Goal: Find specific page/section: Find specific page/section

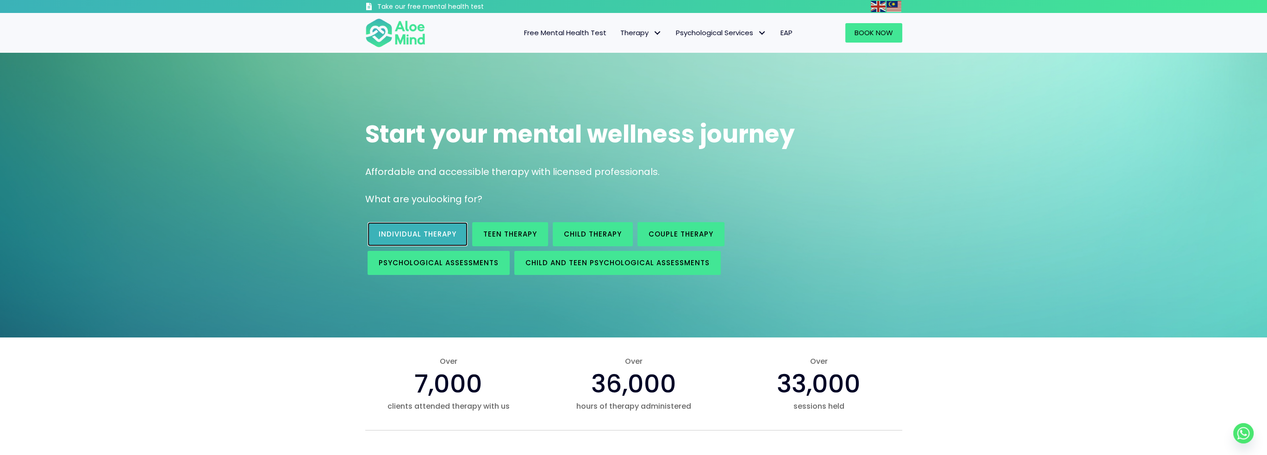
click at [389, 232] on span "Individual therapy" at bounding box center [418, 234] width 78 height 10
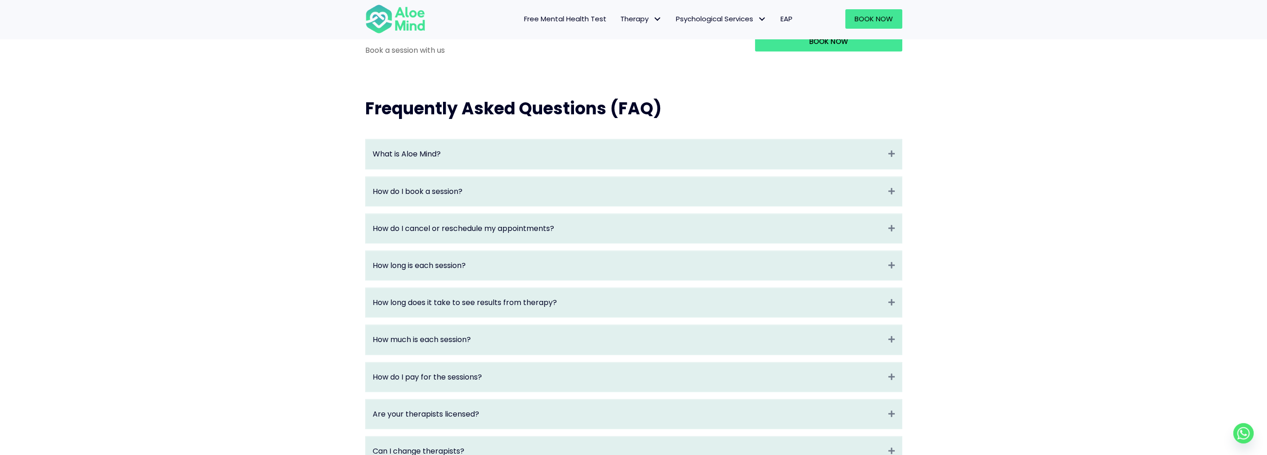
scroll to position [1065, 0]
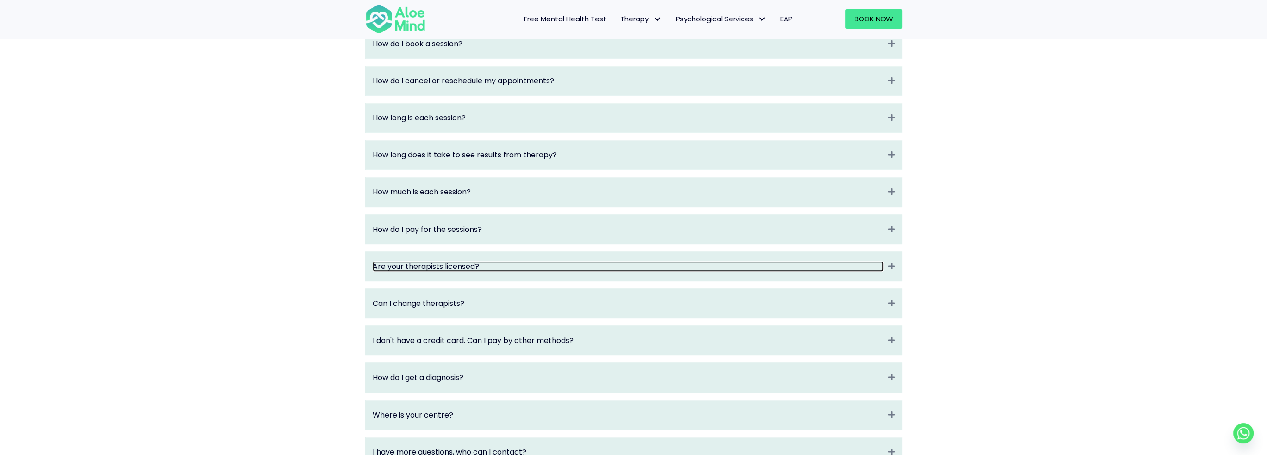
click at [462, 272] on link "Are your therapists licensed?" at bounding box center [628, 266] width 511 height 11
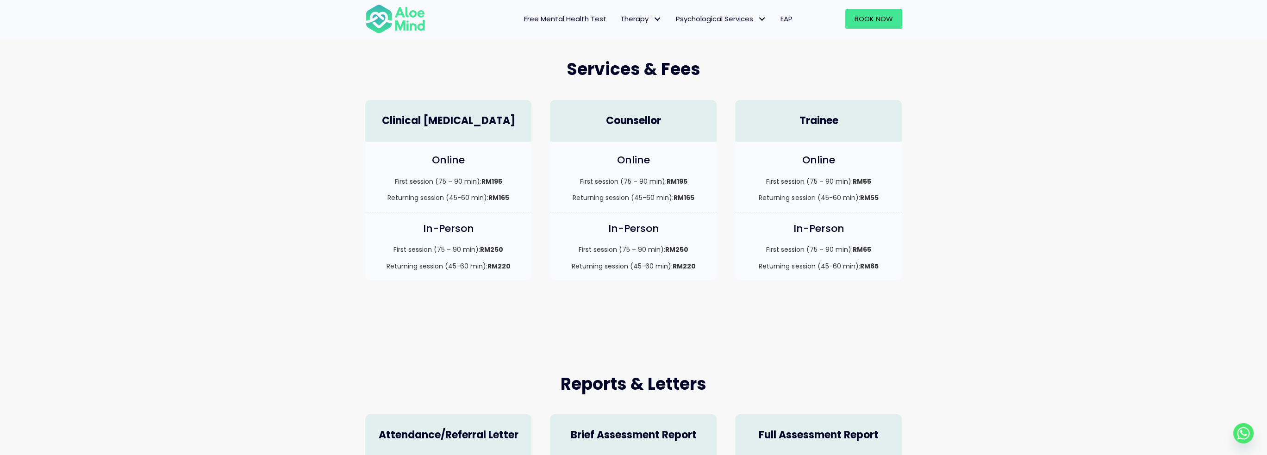
scroll to position [0, 0]
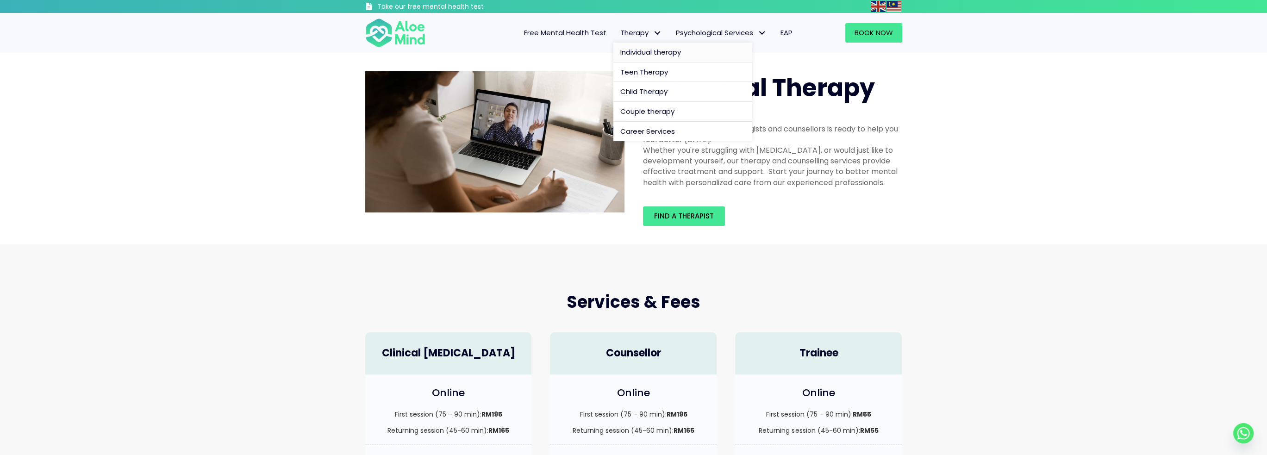
click at [650, 59] on link "Individual therapy" at bounding box center [682, 53] width 139 height 20
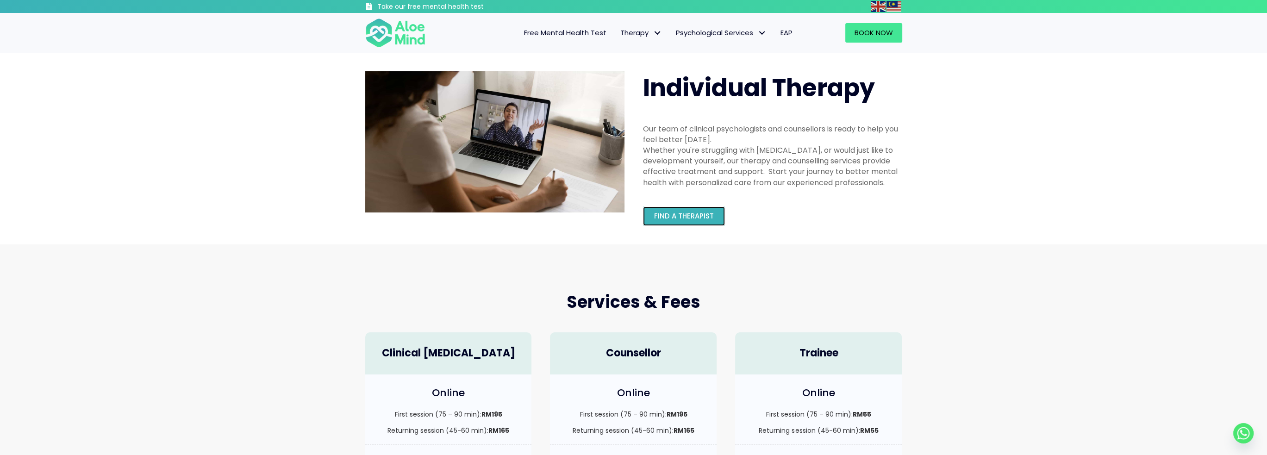
click at [686, 213] on span "Find a therapist" at bounding box center [684, 216] width 60 height 10
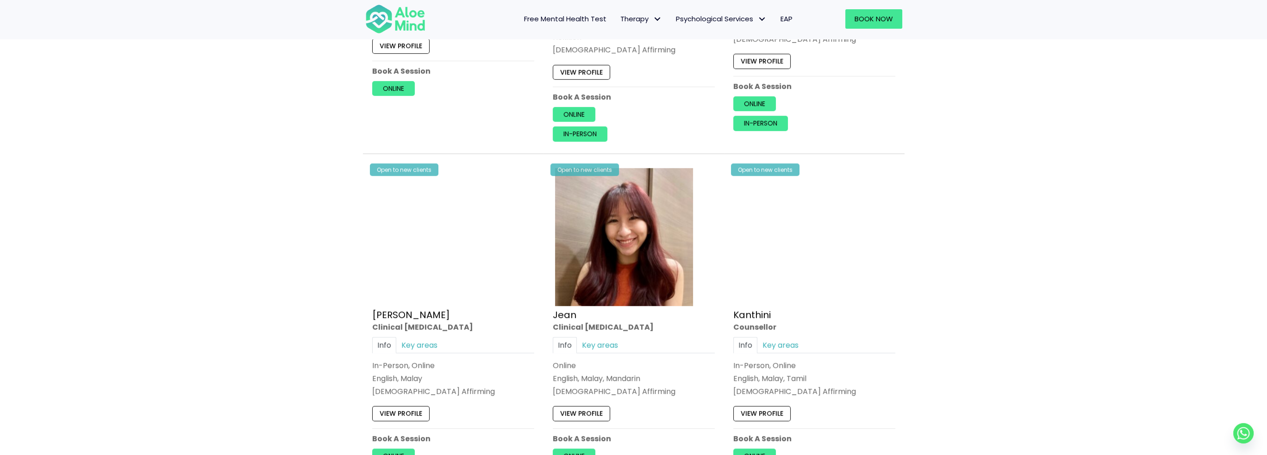
scroll to position [1111, 0]
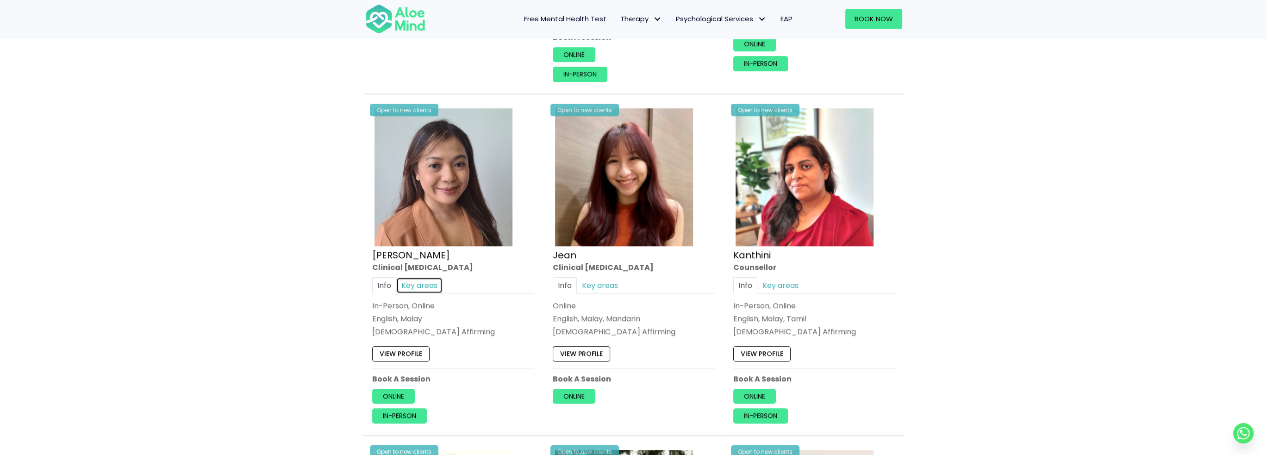
click at [432, 287] on link "Key areas" at bounding box center [419, 285] width 46 height 16
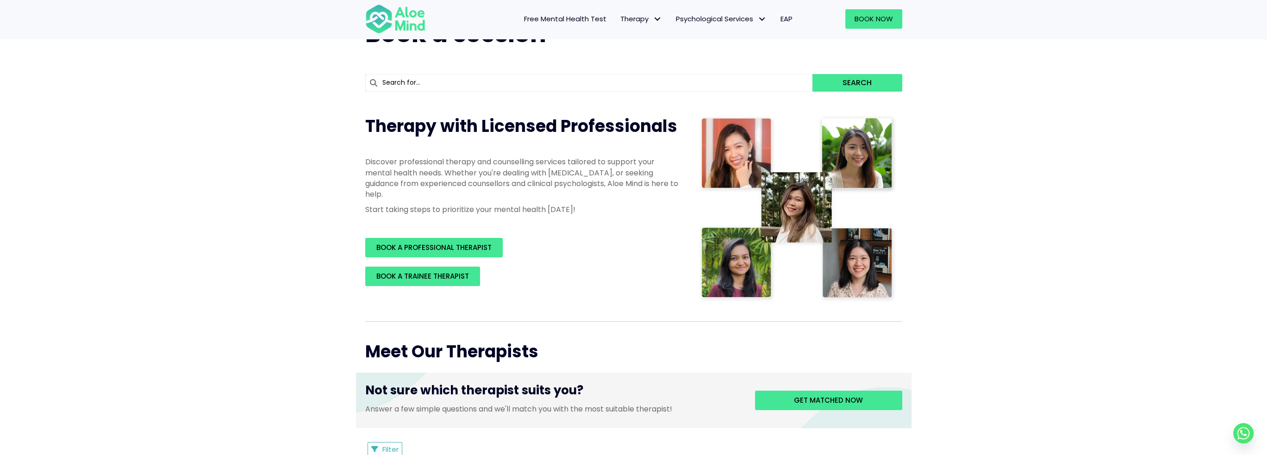
scroll to position [46, 0]
